Goal: Book appointment/travel/reservation

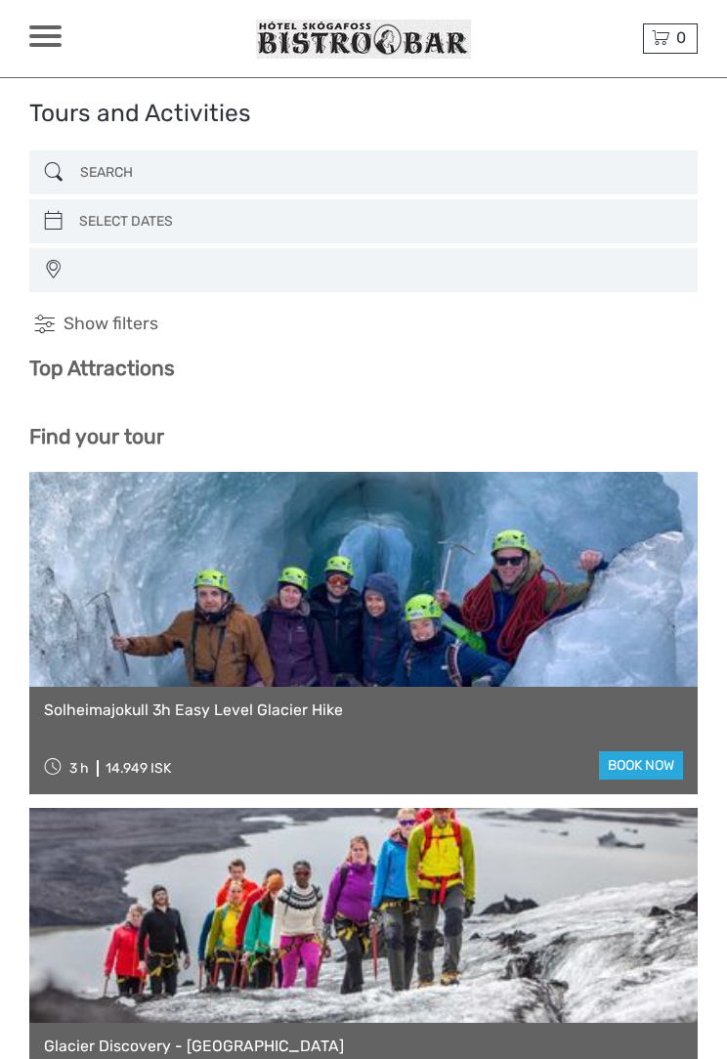
select select
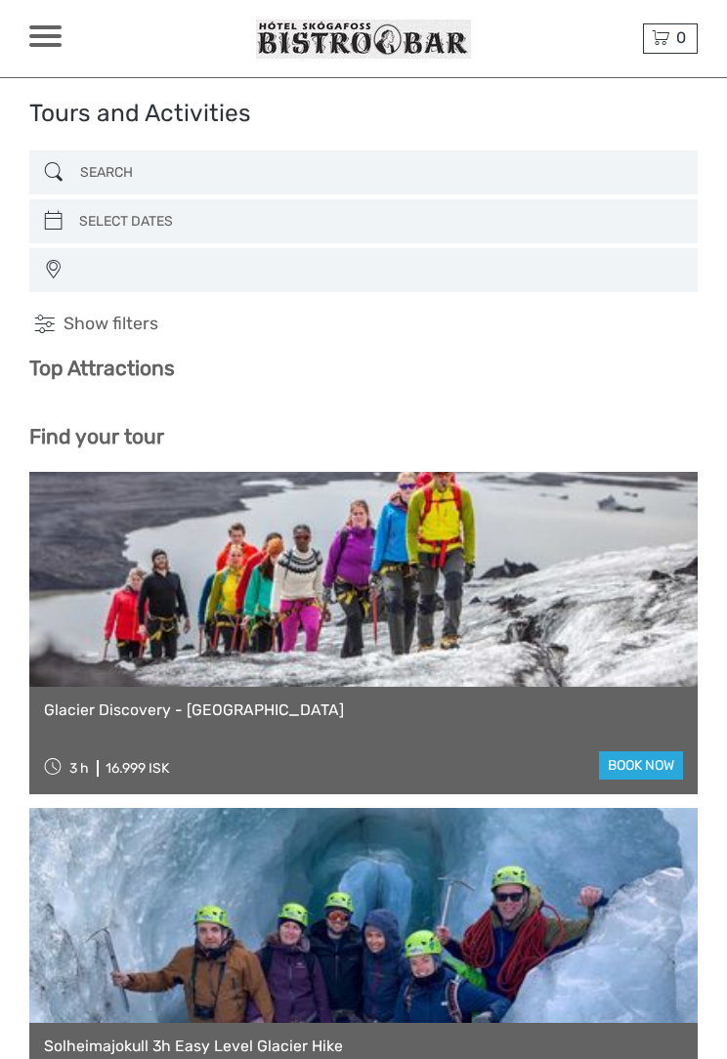
select select
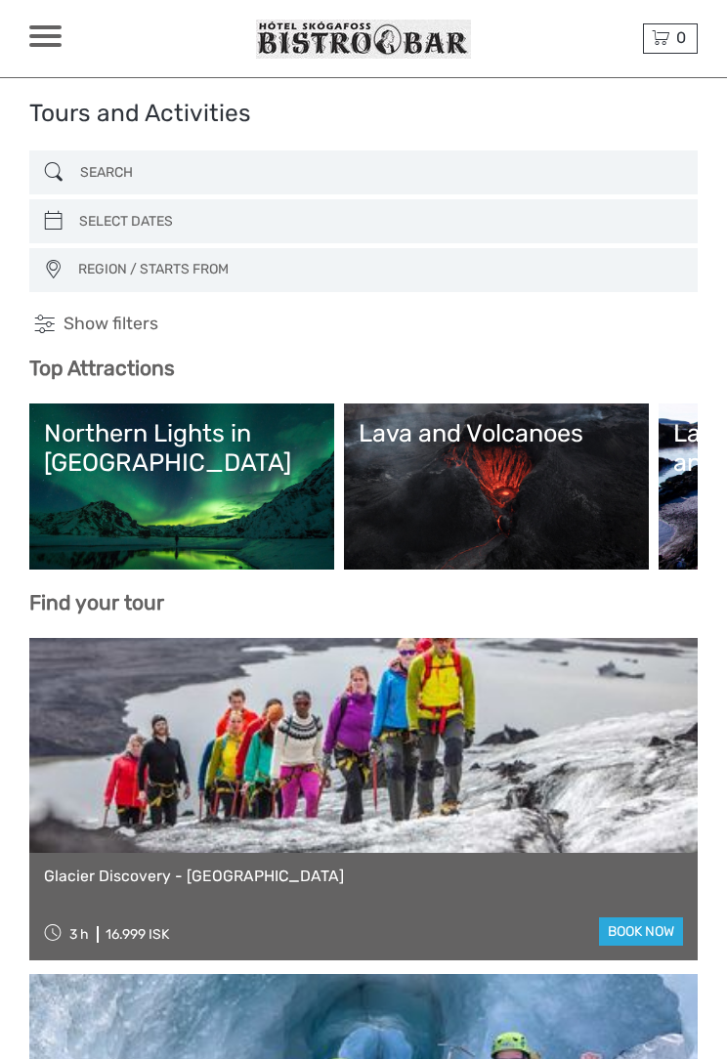
click at [45, 26] on span at bounding box center [45, 27] width 32 height 4
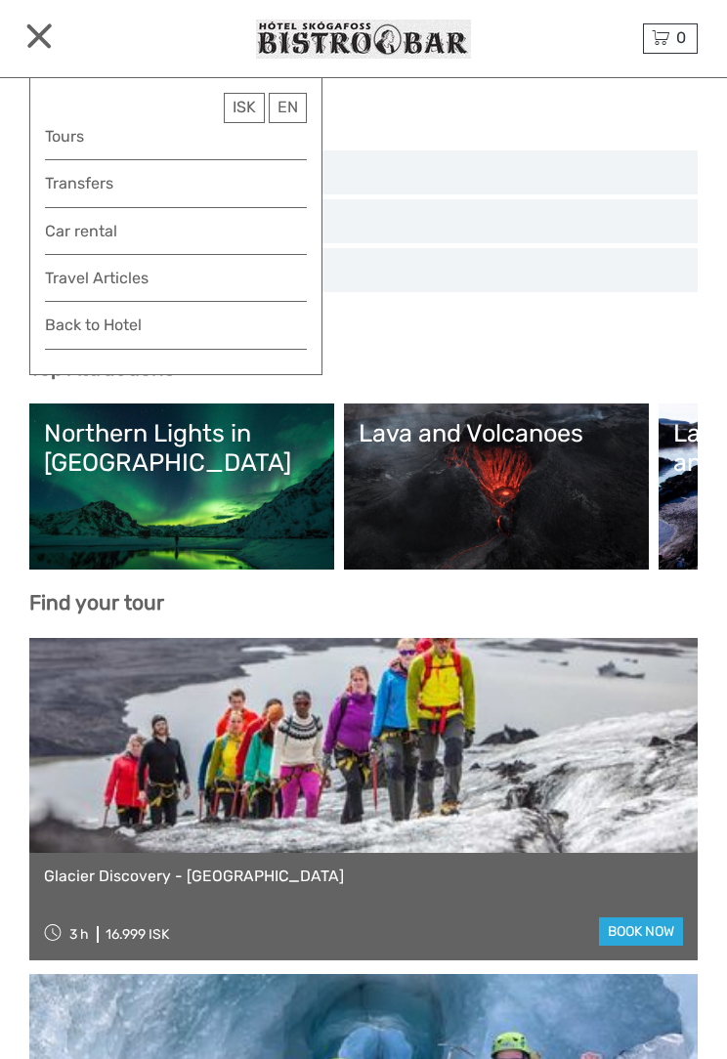
click at [623, 259] on span "REGION / STARTS FROM" at bounding box center [378, 269] width 618 height 31
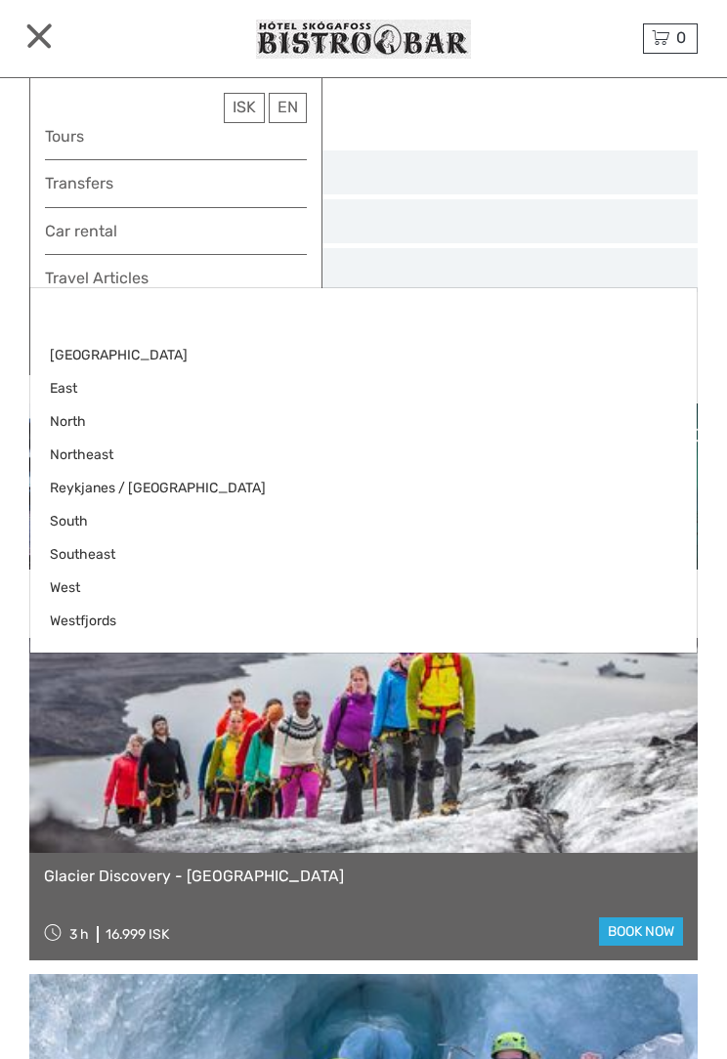
click at [48, 28] on span at bounding box center [38, 34] width 25 height 25
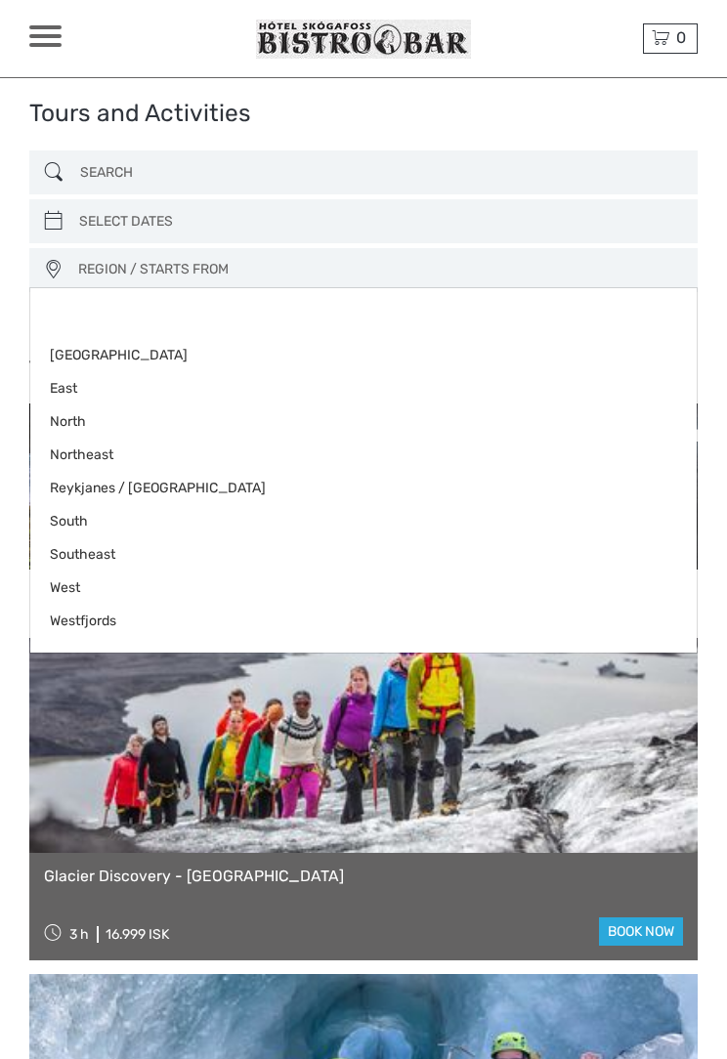
click at [32, 25] on span at bounding box center [45, 27] width 32 height 4
